Goal: Information Seeking & Learning: Find specific fact

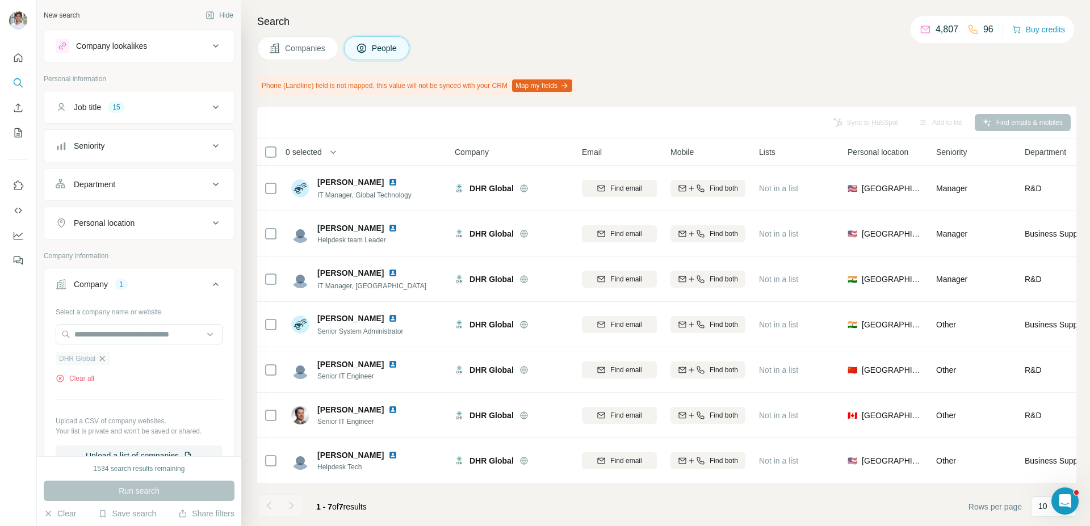
click at [102, 359] on icon "button" at bounding box center [102, 358] width 9 height 9
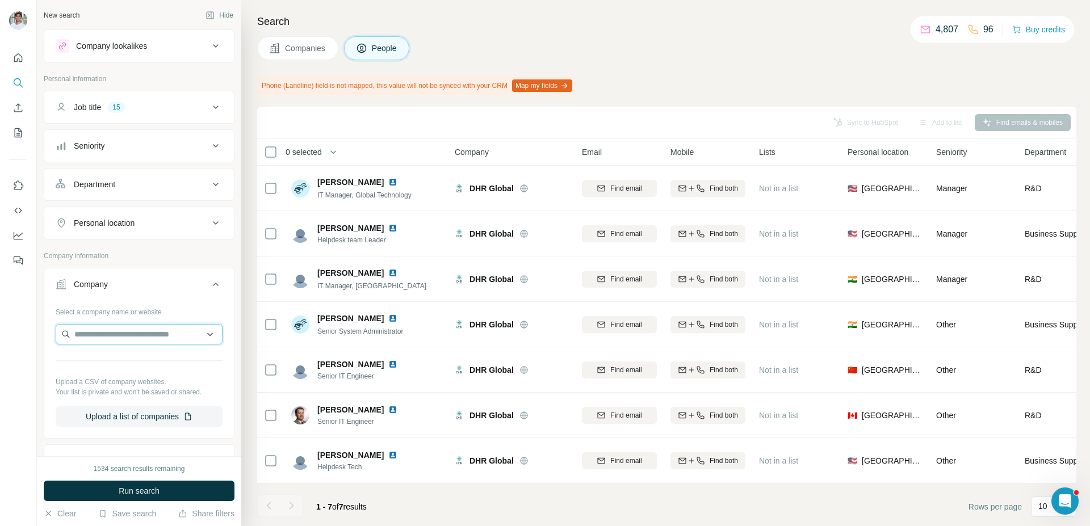
click at [111, 341] on input "text" at bounding box center [139, 334] width 167 height 20
paste input "**********"
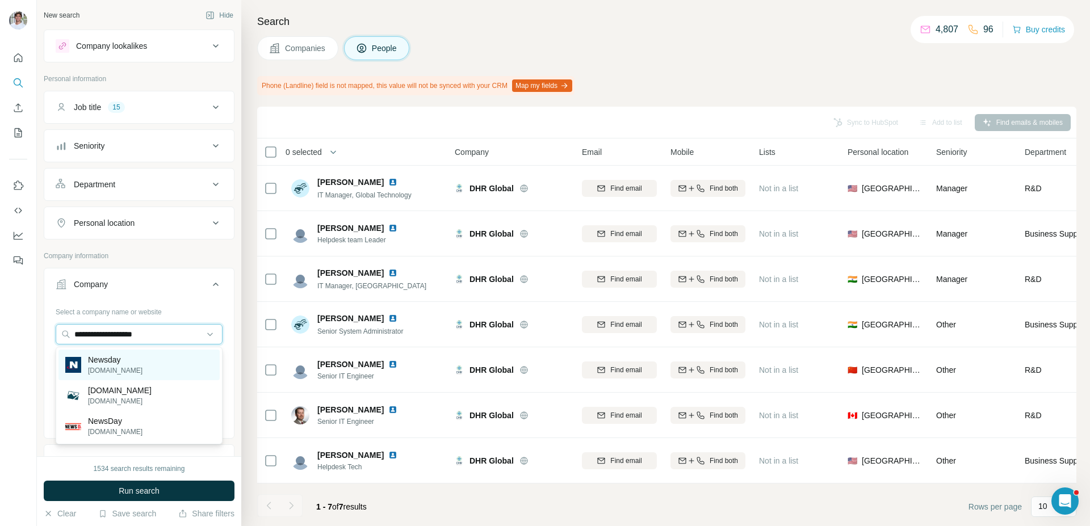
type input "**********"
click at [146, 359] on div "Newsday [DOMAIN_NAME]" at bounding box center [138, 365] width 161 height 31
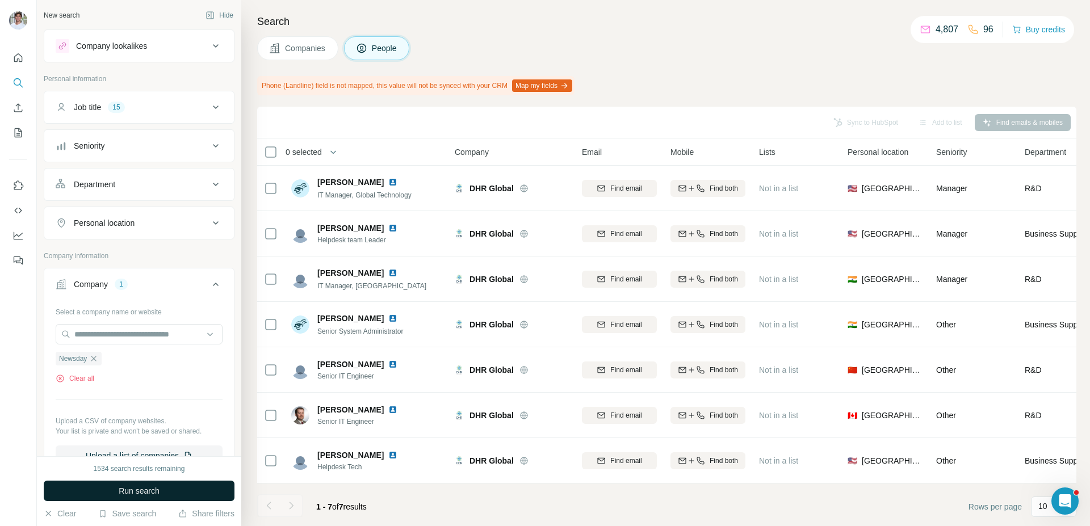
click at [140, 486] on span "Run search" at bounding box center [139, 491] width 41 height 11
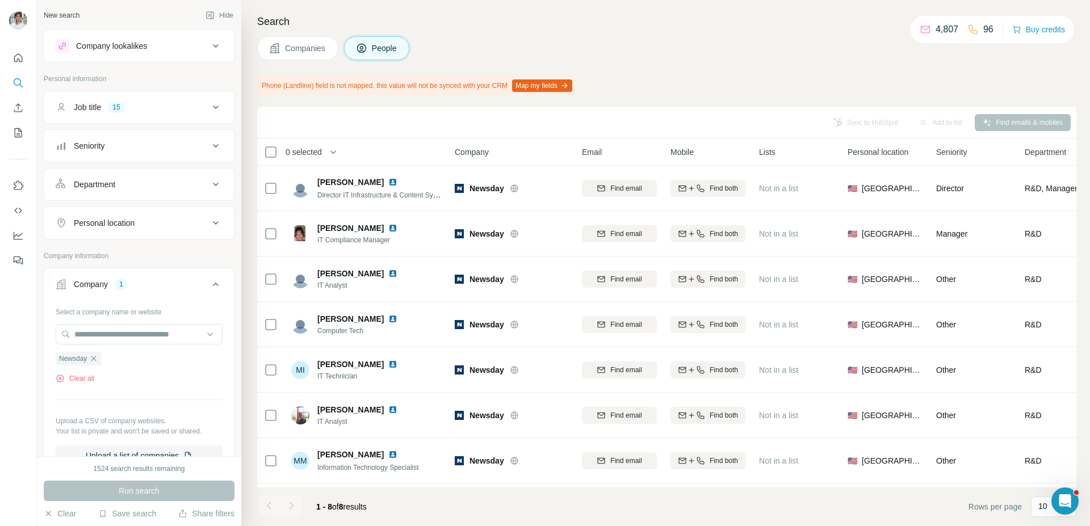
click at [311, 55] on button "Companies" at bounding box center [297, 48] width 81 height 24
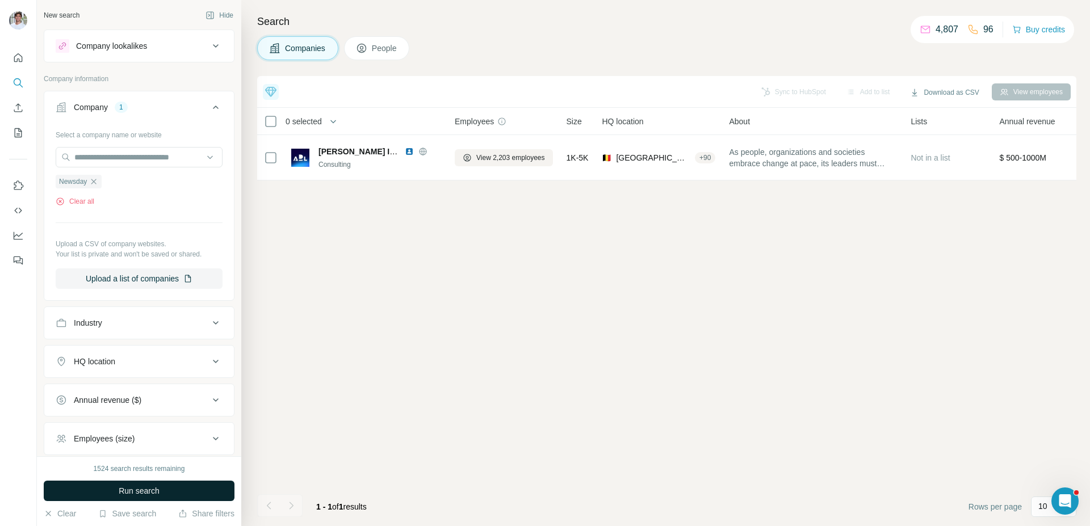
click at [182, 495] on button "Run search" at bounding box center [139, 491] width 191 height 20
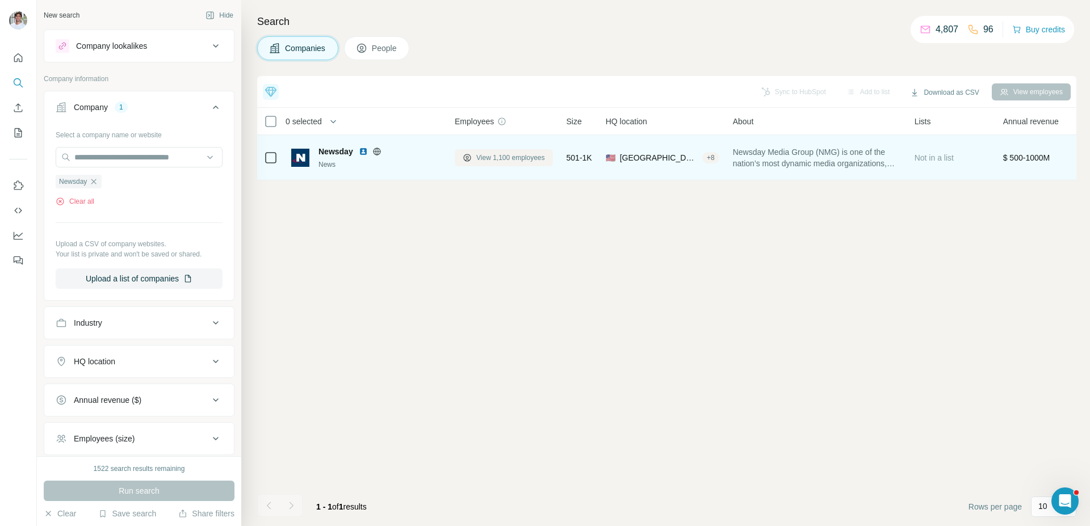
click at [496, 154] on span "View 1,100 employees" at bounding box center [510, 158] width 69 height 10
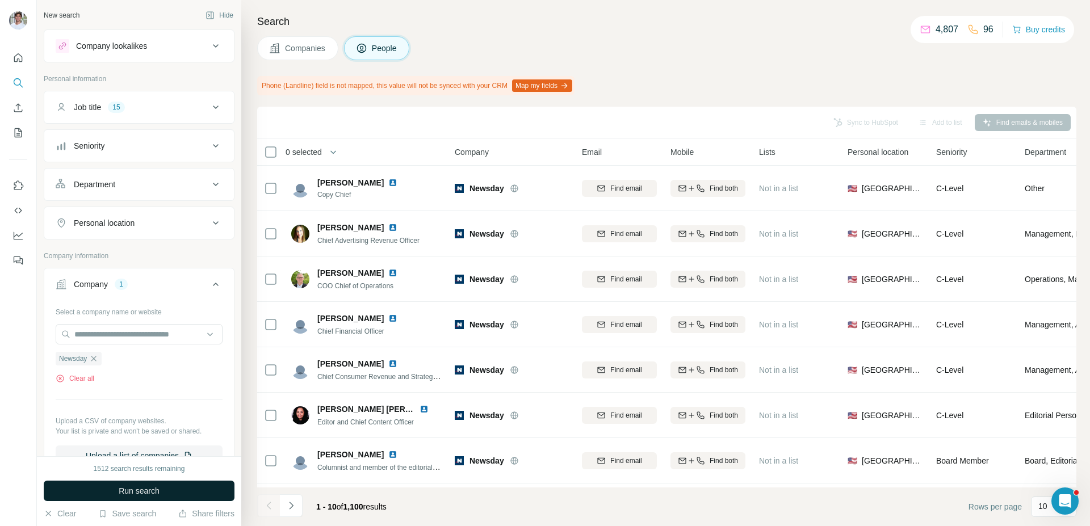
click at [206, 484] on button "Run search" at bounding box center [139, 491] width 191 height 20
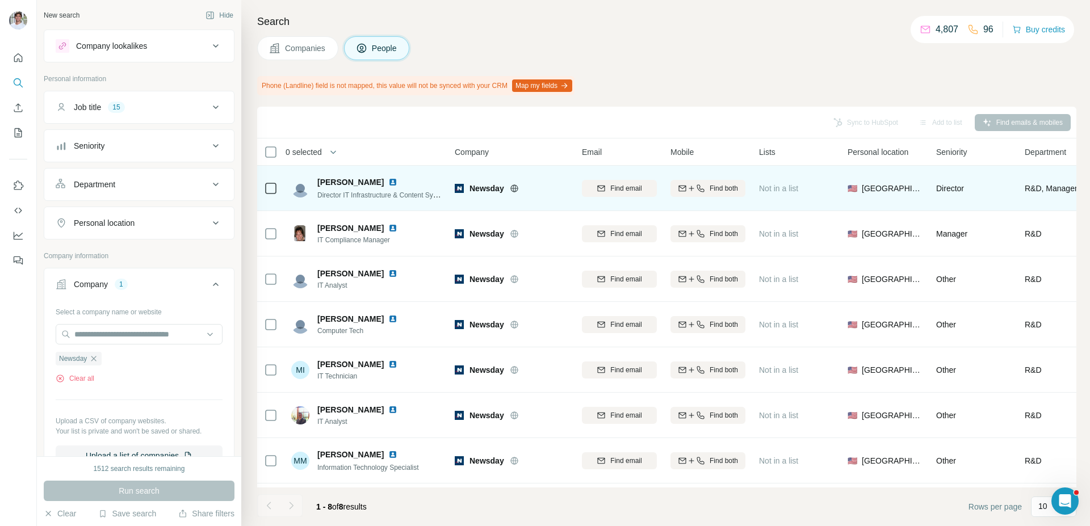
click at [388, 183] on img at bounding box center [392, 182] width 9 height 9
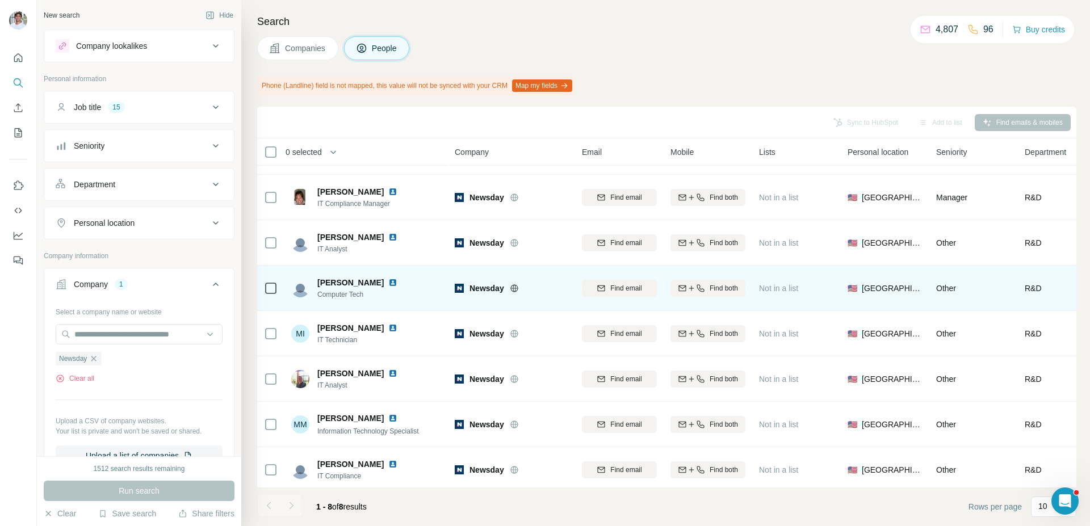
scroll to position [41, 0]
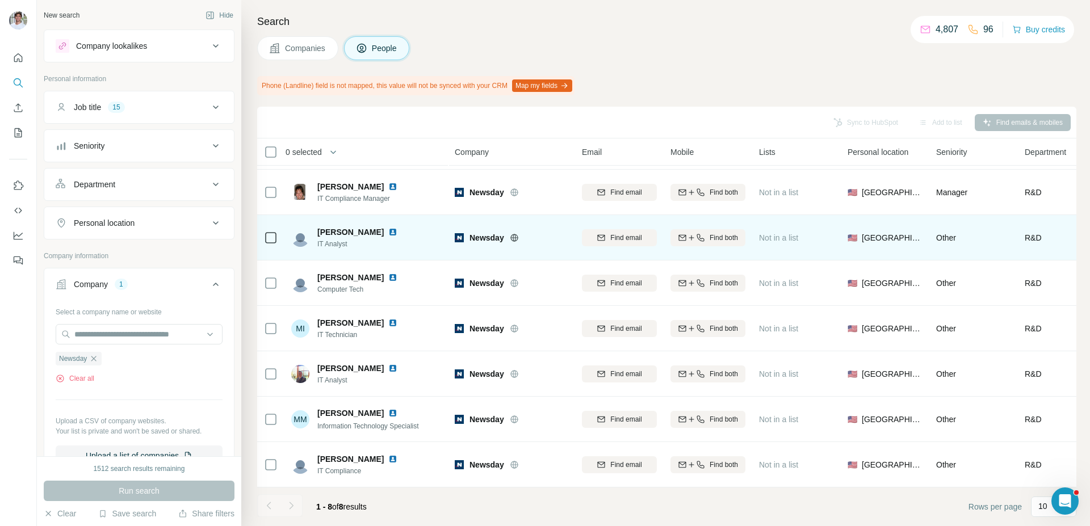
click at [388, 235] on img at bounding box center [392, 232] width 9 height 9
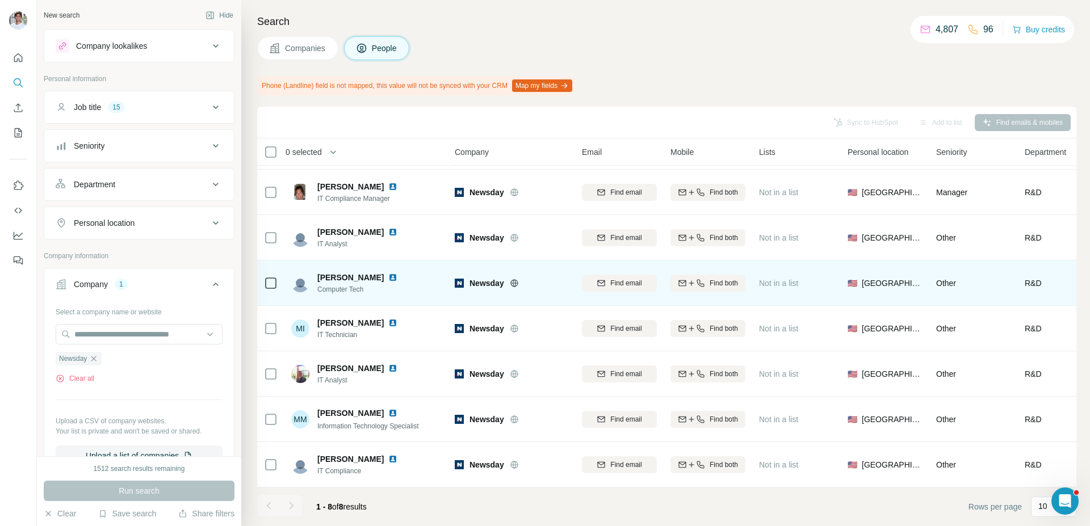
click at [388, 275] on img at bounding box center [392, 277] width 9 height 9
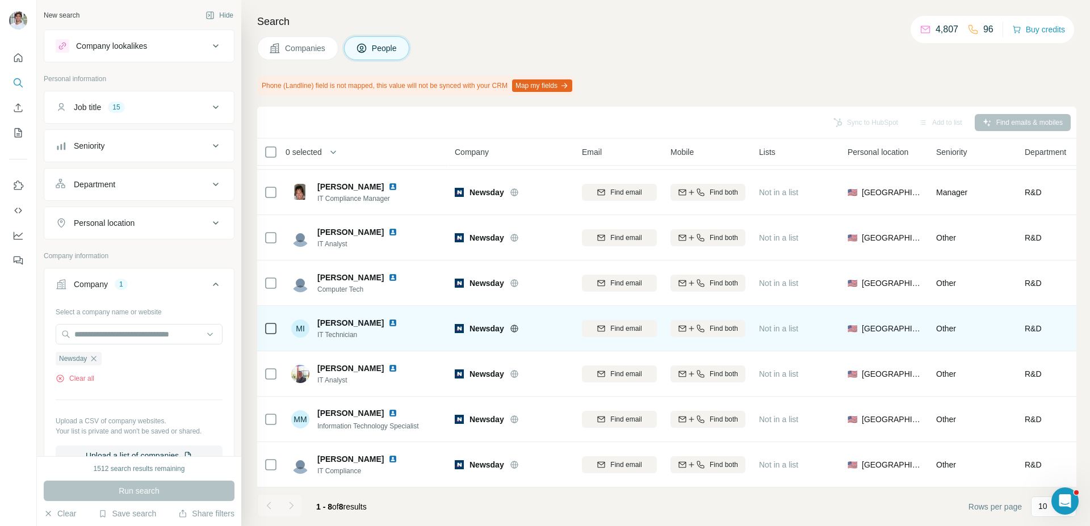
click at [388, 325] on img at bounding box center [392, 323] width 9 height 9
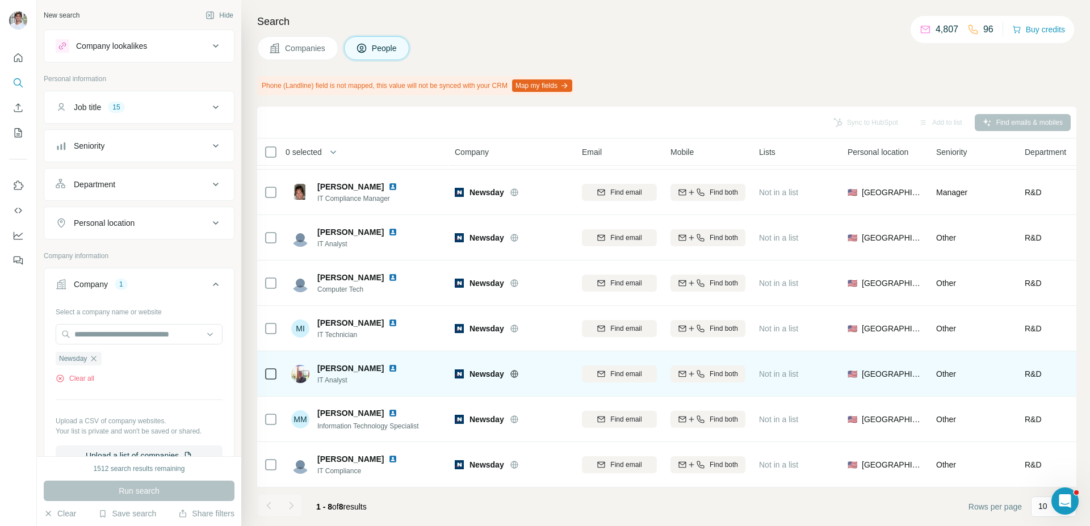
click at [388, 370] on img at bounding box center [392, 368] width 9 height 9
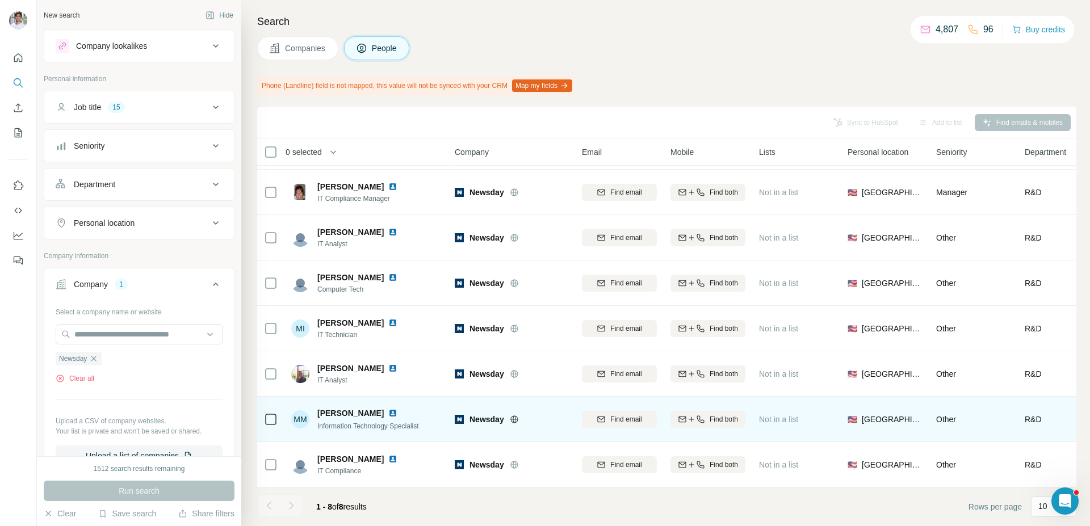
click at [398, 413] on img at bounding box center [392, 413] width 9 height 9
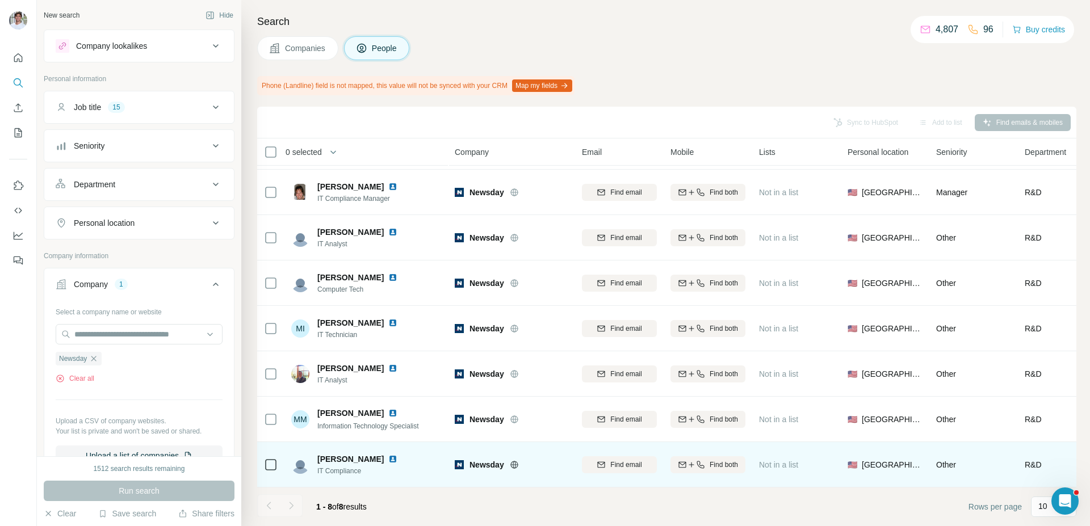
click at [388, 458] on img at bounding box center [392, 459] width 9 height 9
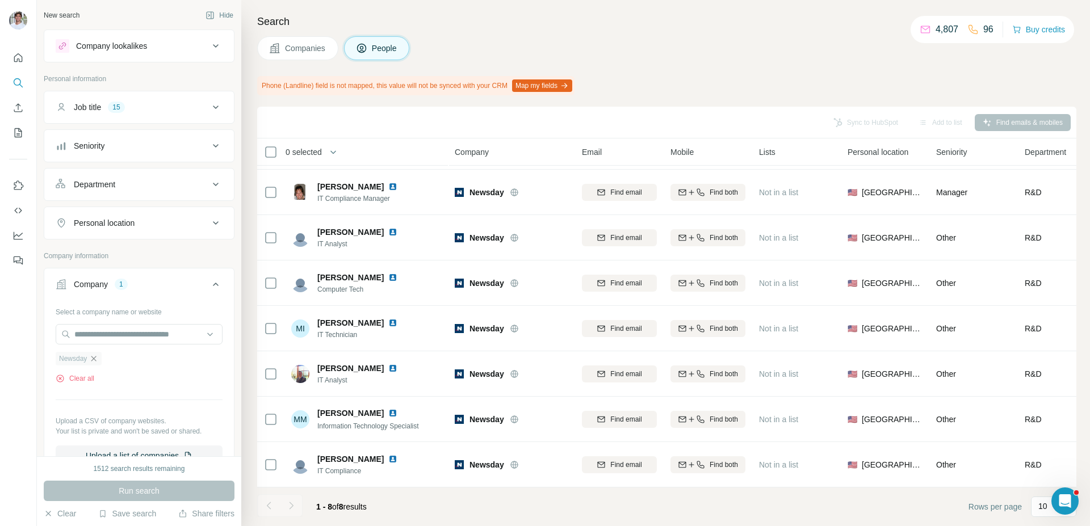
click at [96, 361] on icon "button" at bounding box center [93, 358] width 9 height 9
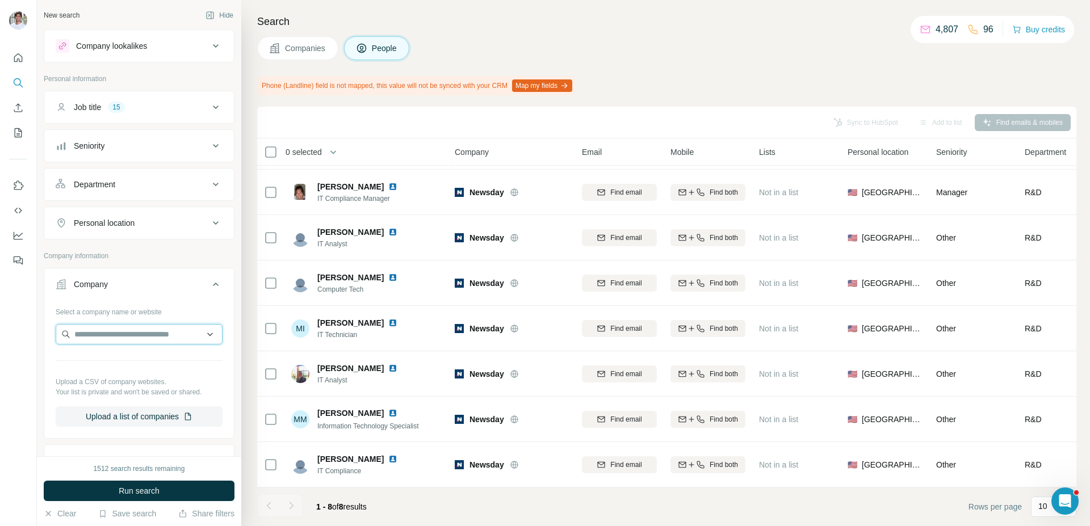
click at [115, 341] on input "text" at bounding box center [139, 334] width 167 height 20
paste input "**********"
type input "**********"
click at [133, 356] on div "Quanata [DOMAIN_NAME]" at bounding box center [138, 365] width 161 height 31
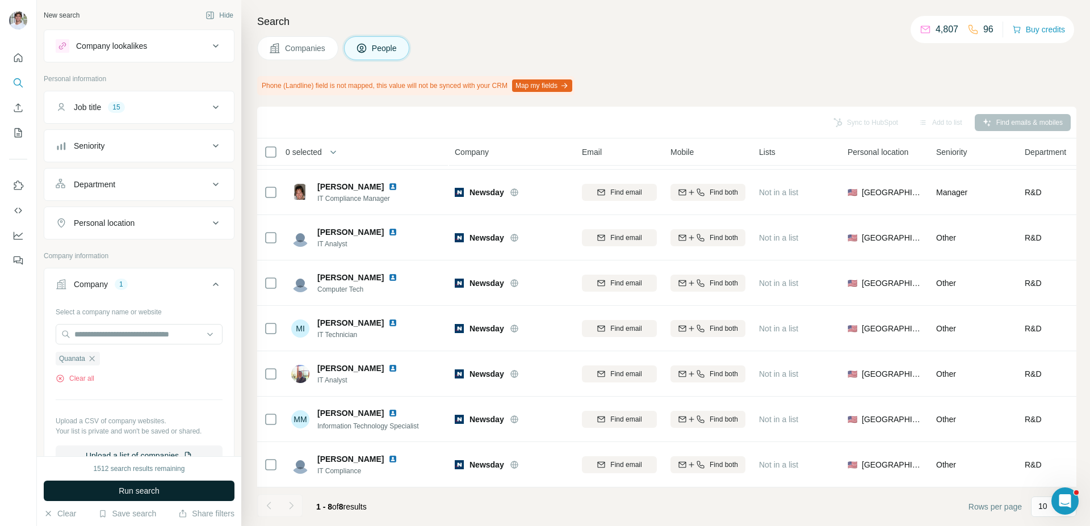
click at [133, 489] on span "Run search" at bounding box center [139, 491] width 41 height 11
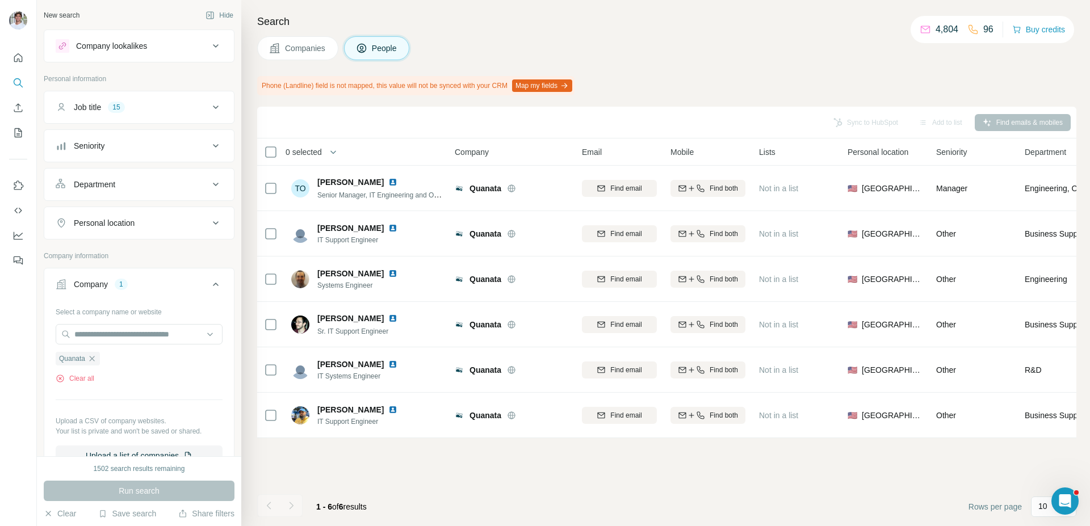
click at [312, 53] on span "Companies" at bounding box center [305, 48] width 41 height 11
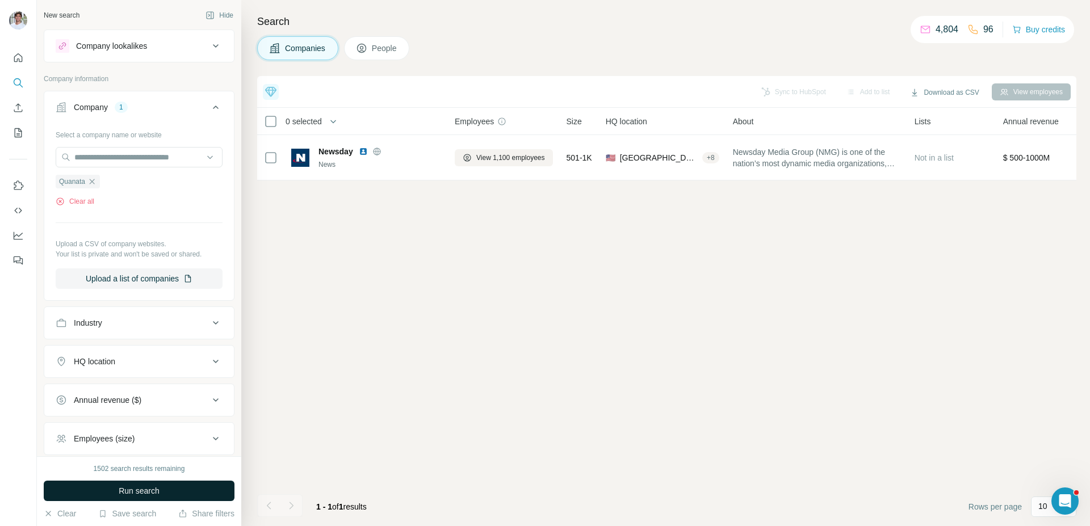
click at [174, 487] on button "Run search" at bounding box center [139, 491] width 191 height 20
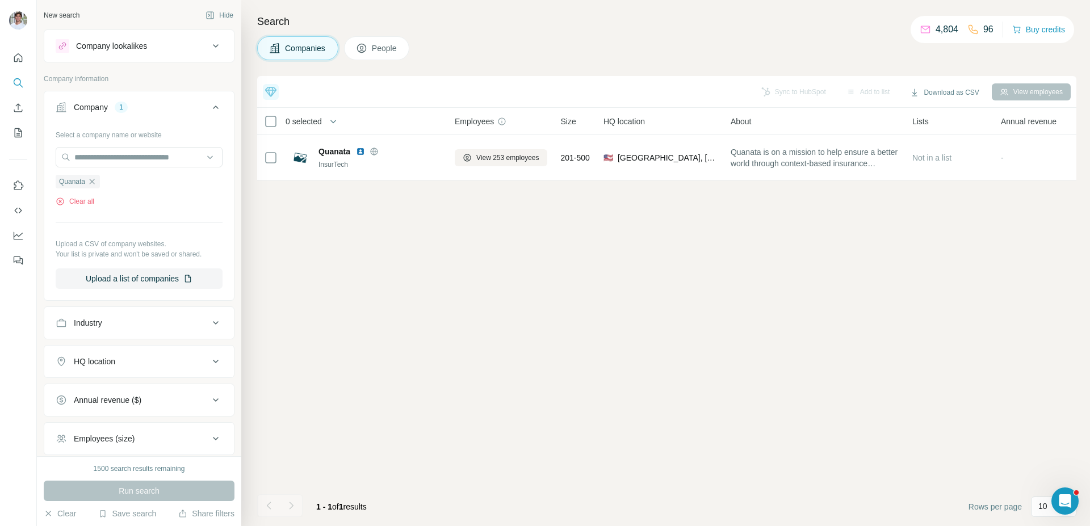
click at [380, 51] on span "People" at bounding box center [385, 48] width 26 height 11
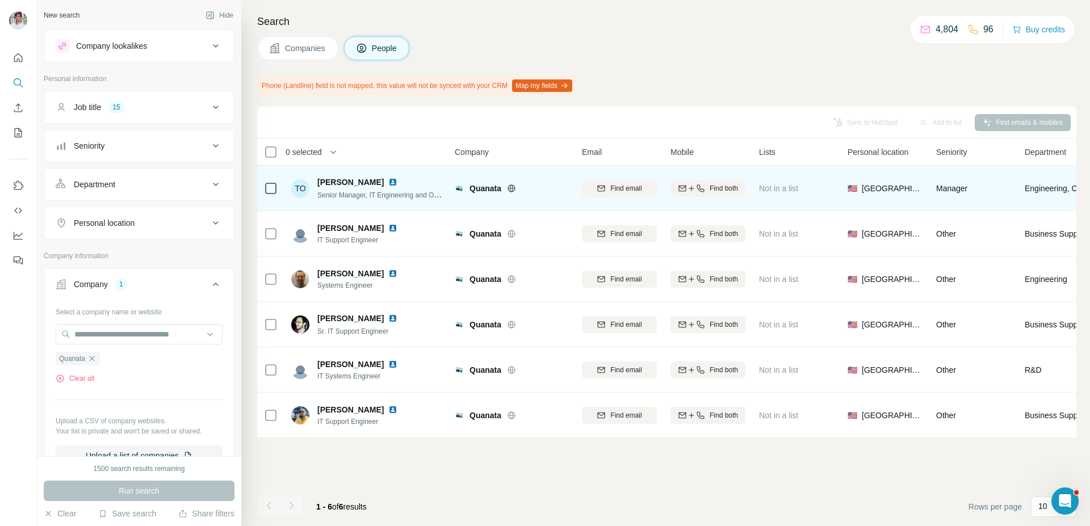
click at [388, 182] on img at bounding box center [392, 182] width 9 height 9
